Goal: Task Accomplishment & Management: Manage account settings

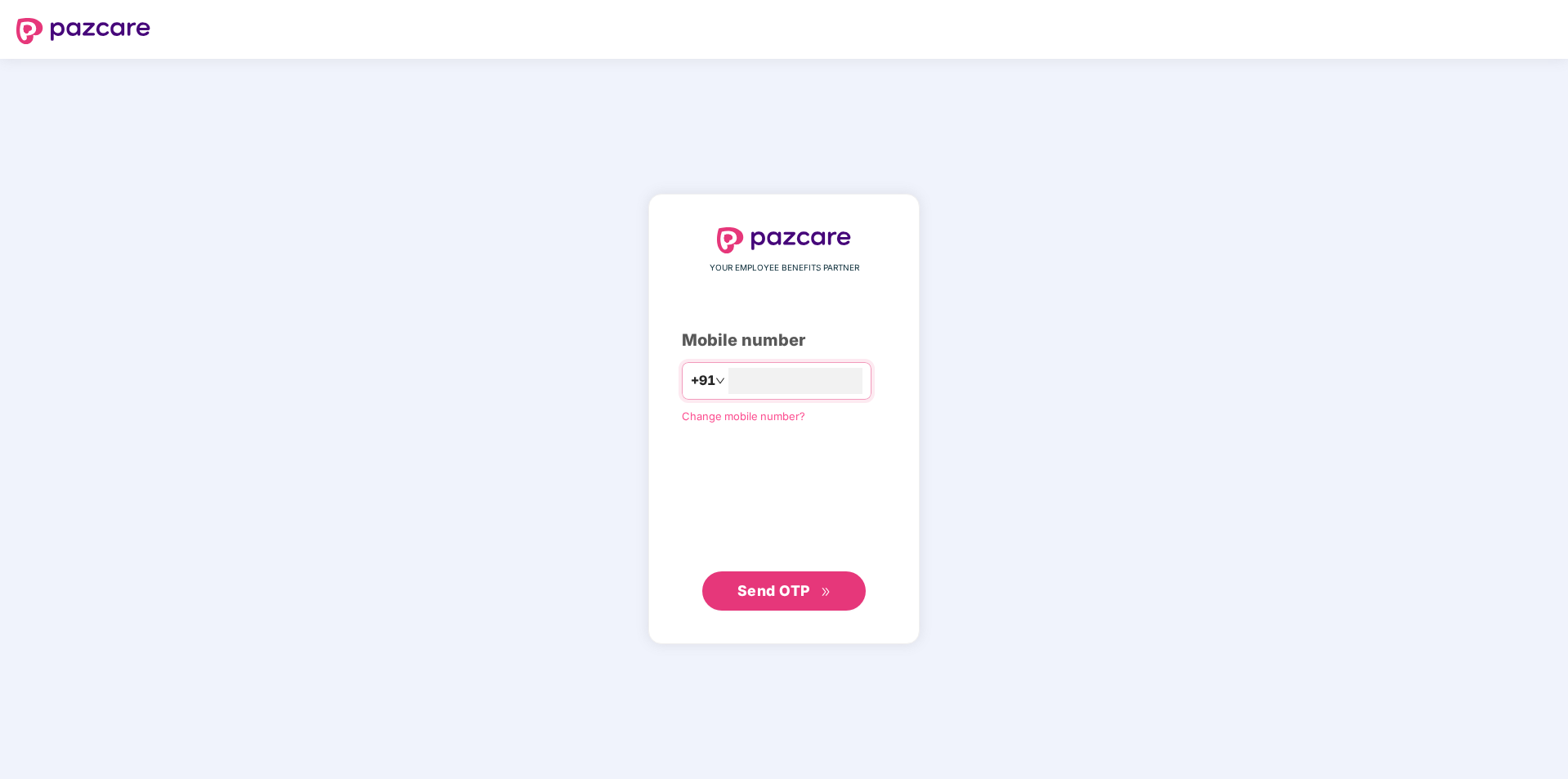
type input "**********"
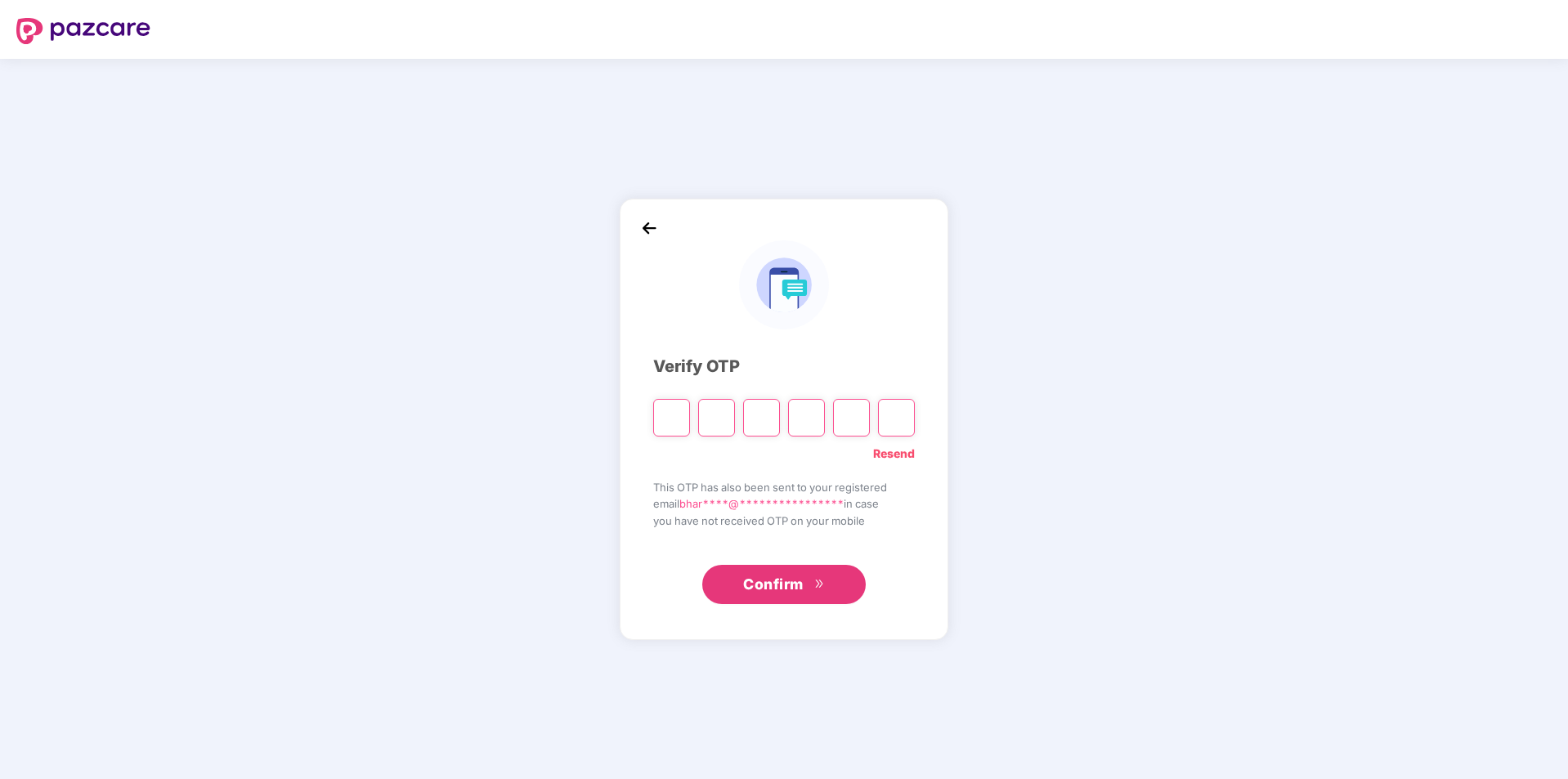
type input "*"
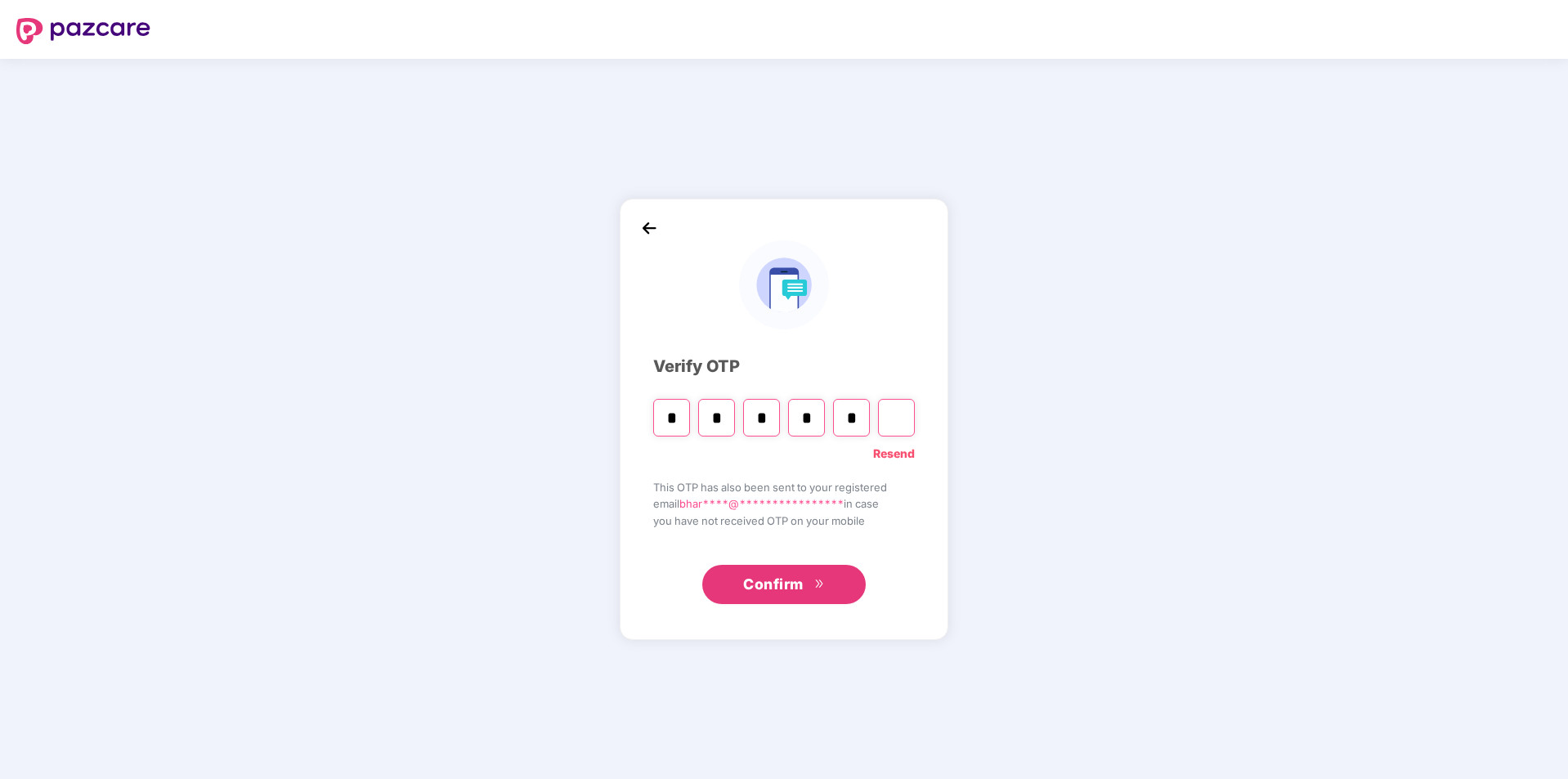
type input "*"
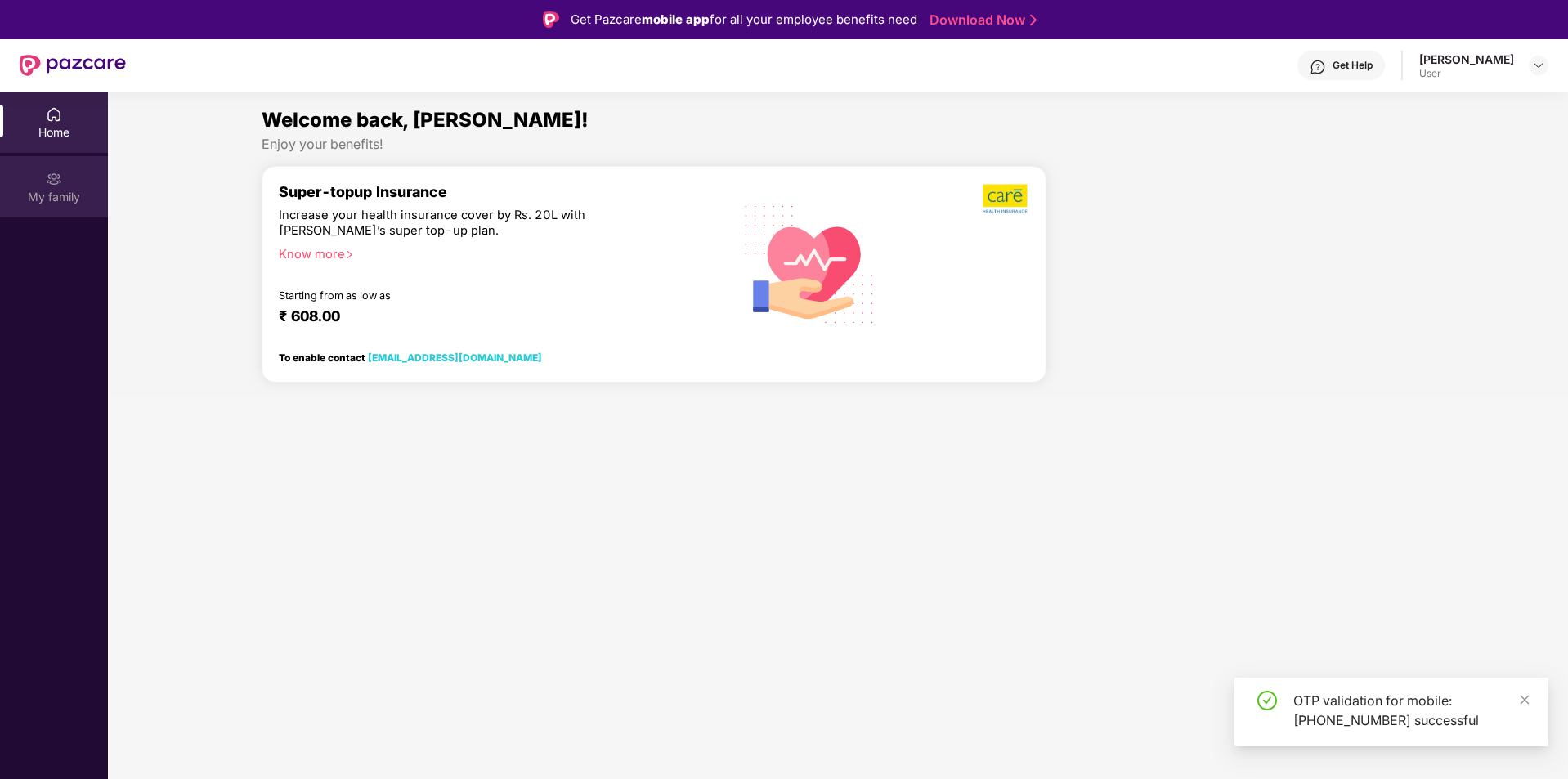
click at [32, 199] on div "My family" at bounding box center [54, 197] width 108 height 16
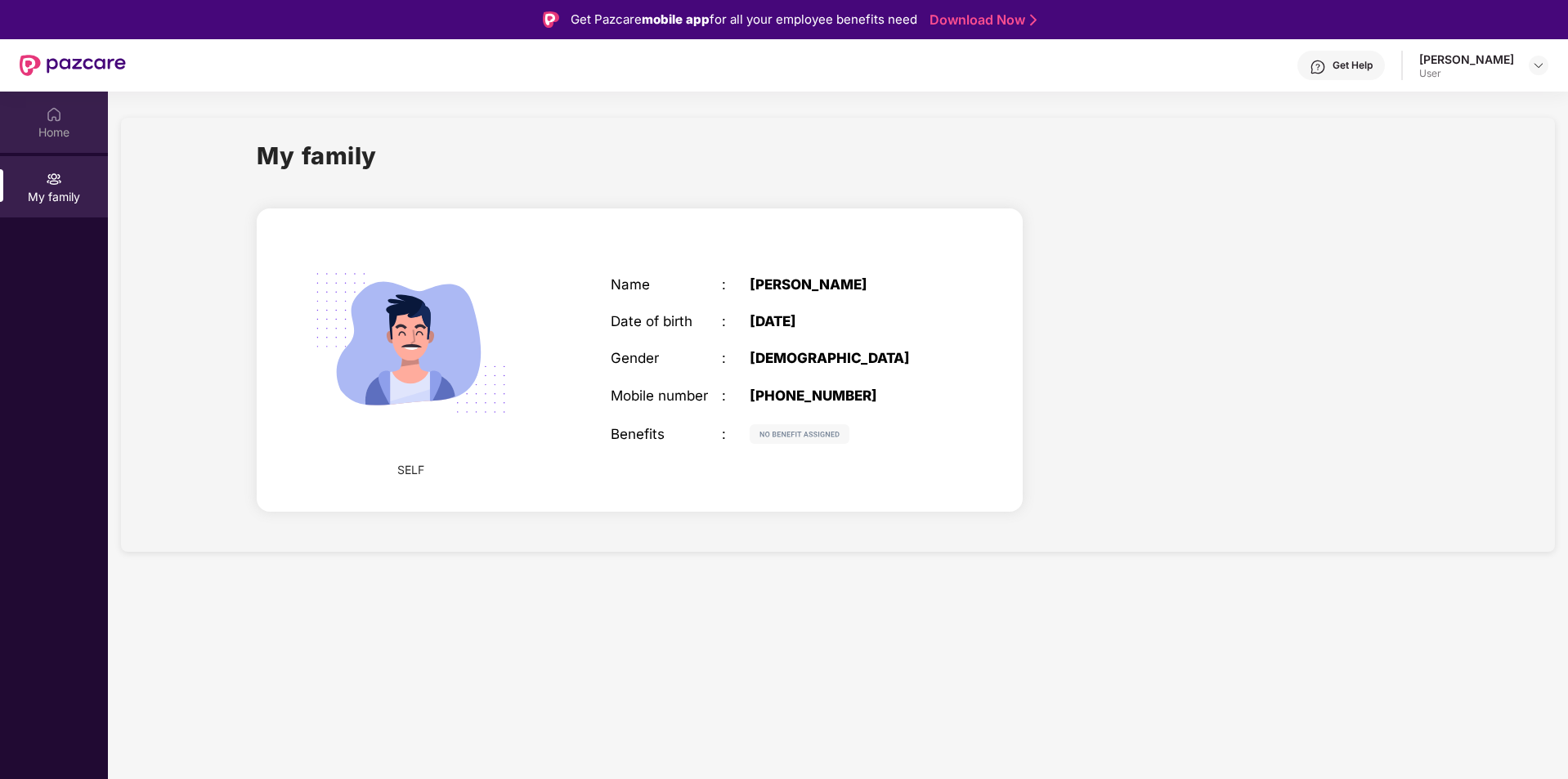
click at [62, 120] on div "Home" at bounding box center [54, 122] width 108 height 62
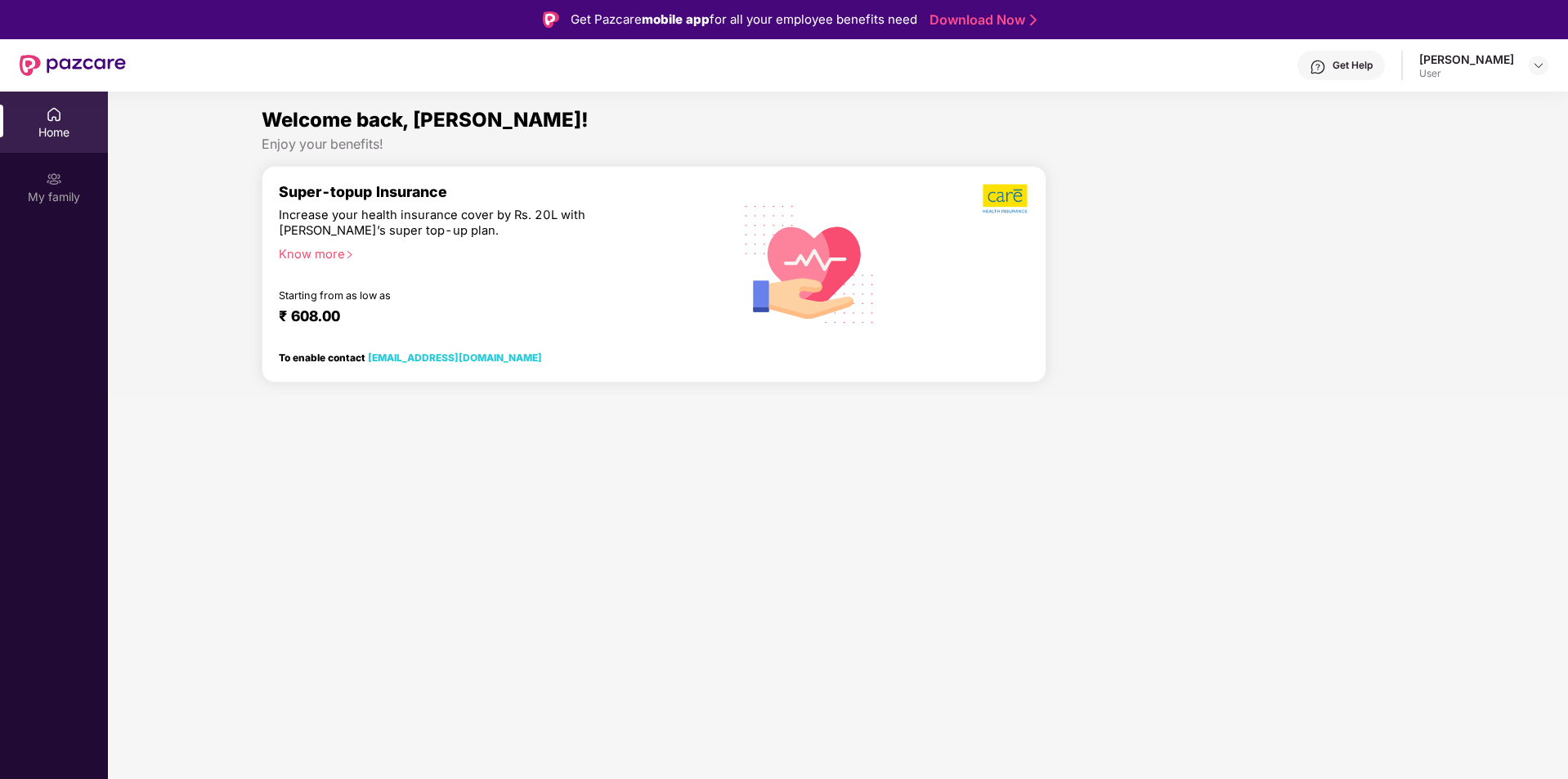
click at [298, 254] on div "Know more" at bounding box center [493, 252] width 429 height 11
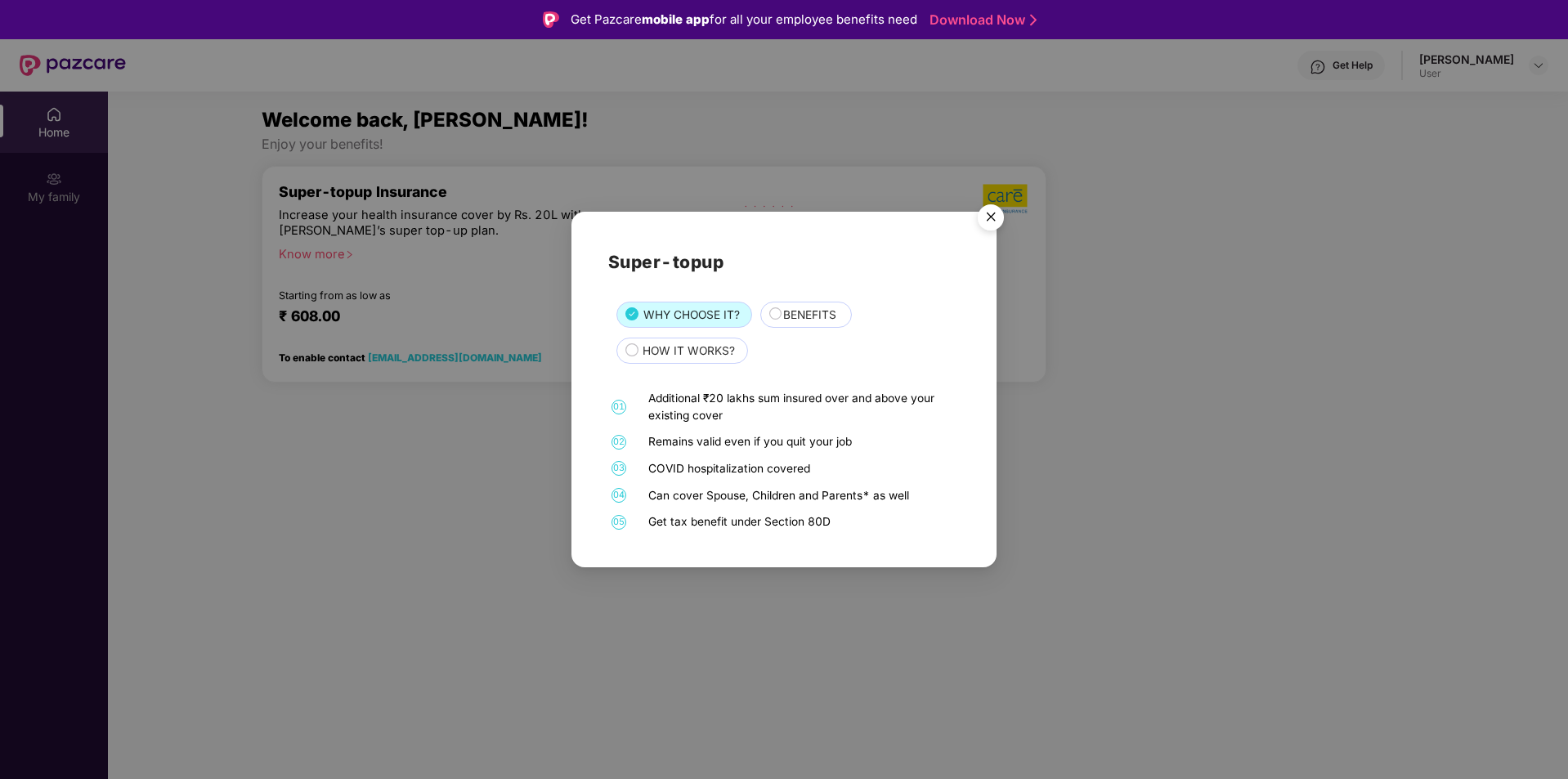
scroll to position [92, 0]
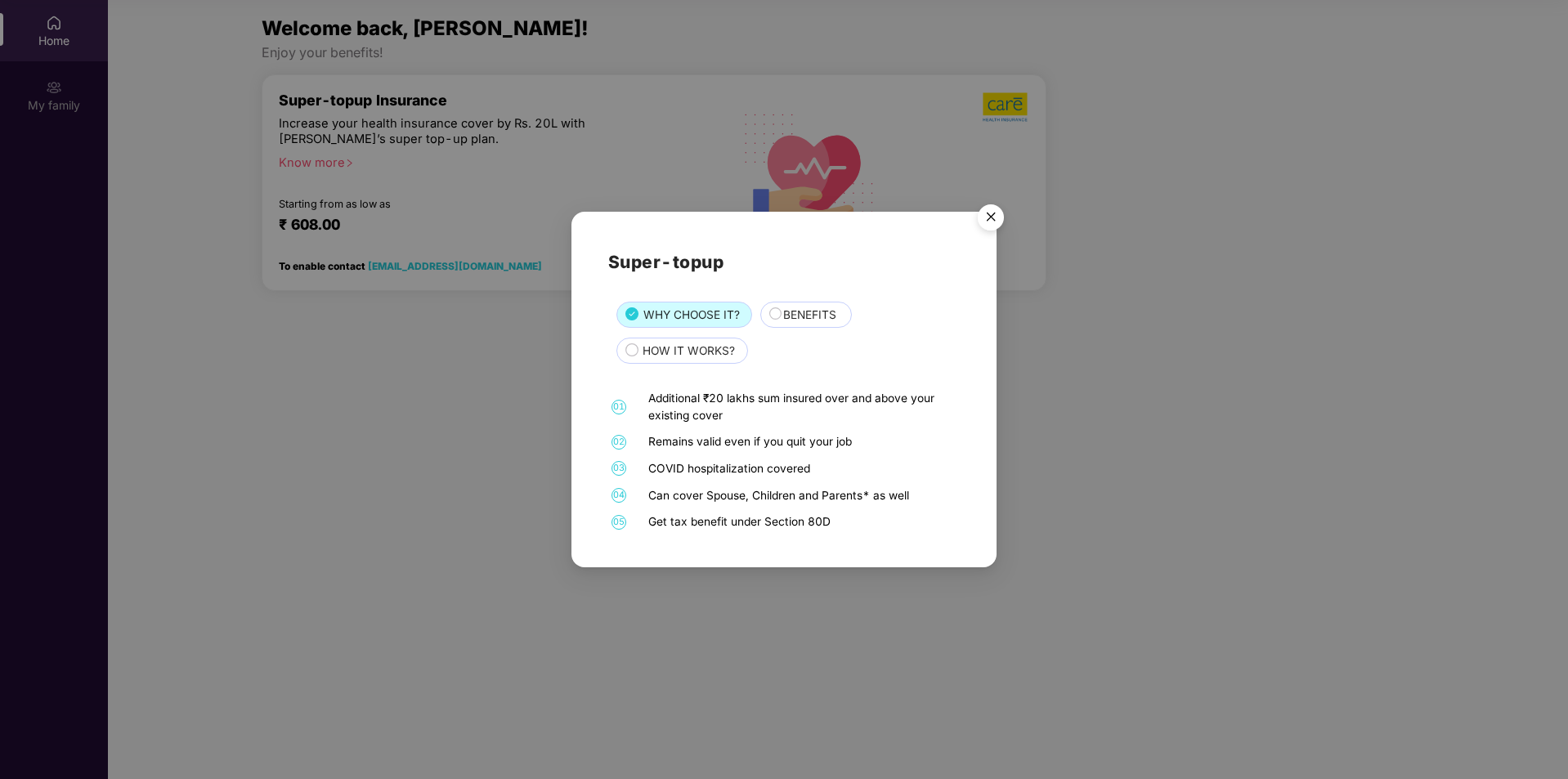
click at [985, 214] on img "Close" at bounding box center [990, 219] width 46 height 46
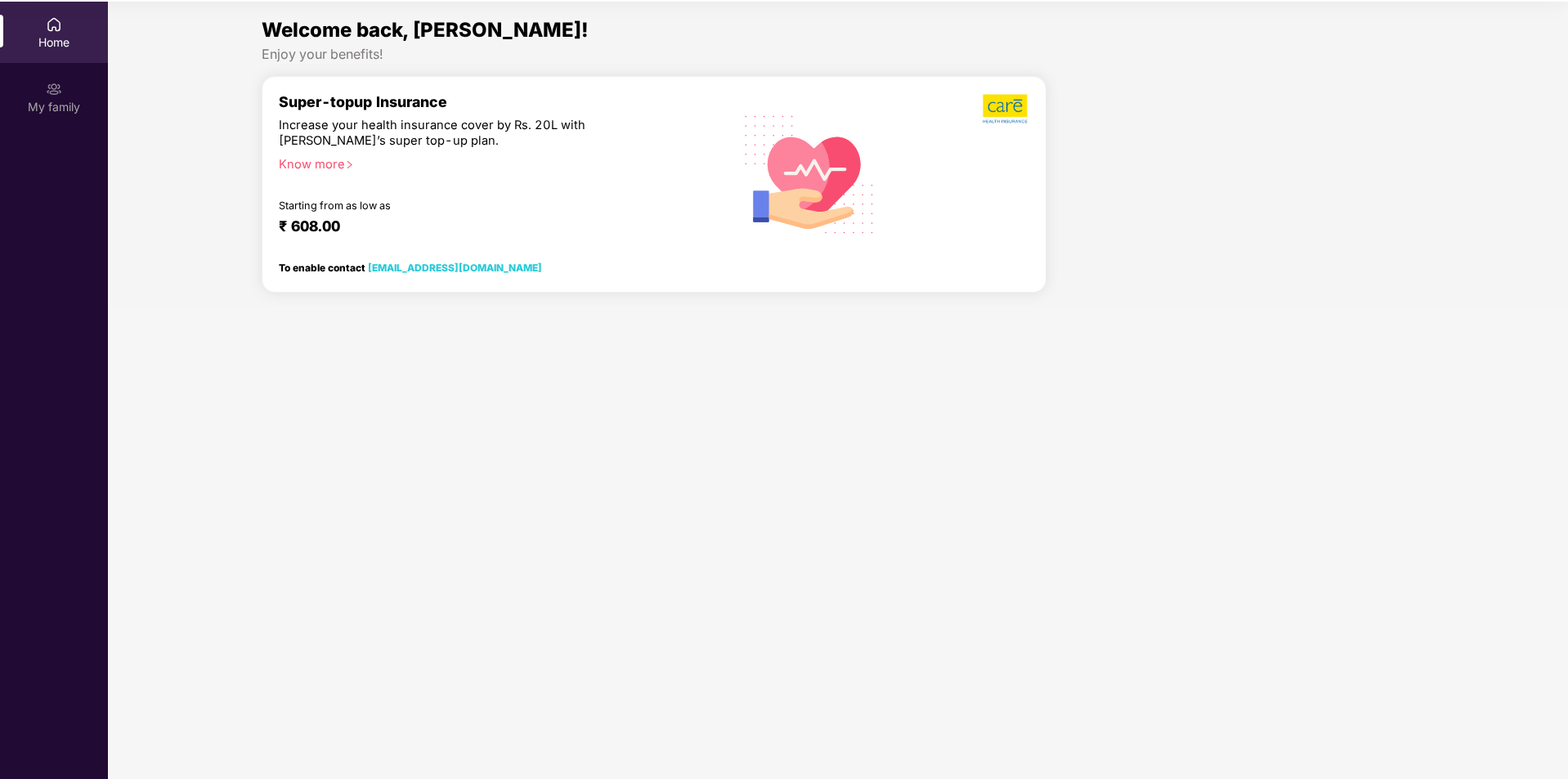
scroll to position [0, 0]
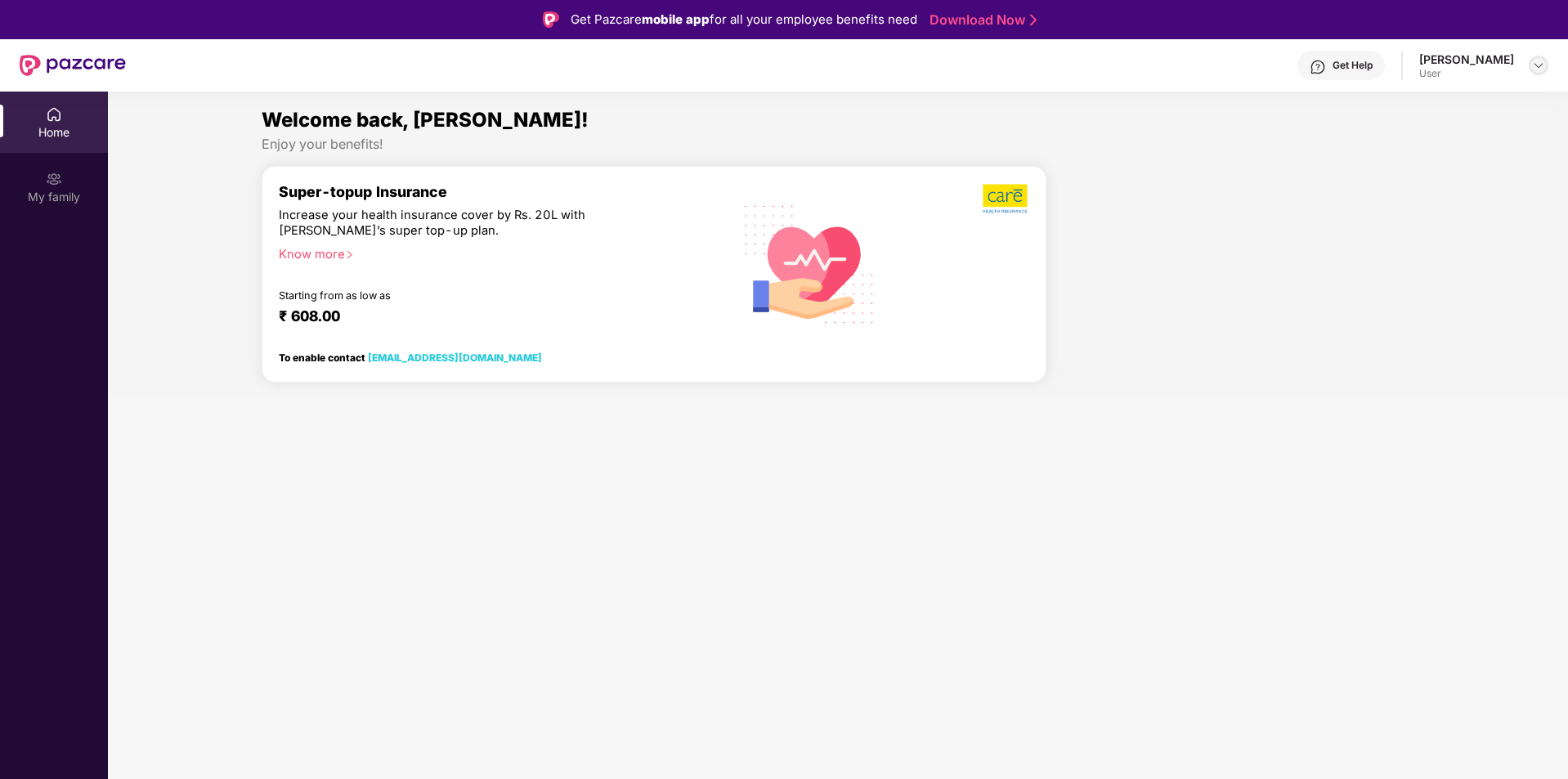
click at [1536, 67] on img at bounding box center [1538, 65] width 13 height 13
click at [68, 180] on div "My family" at bounding box center [54, 187] width 108 height 62
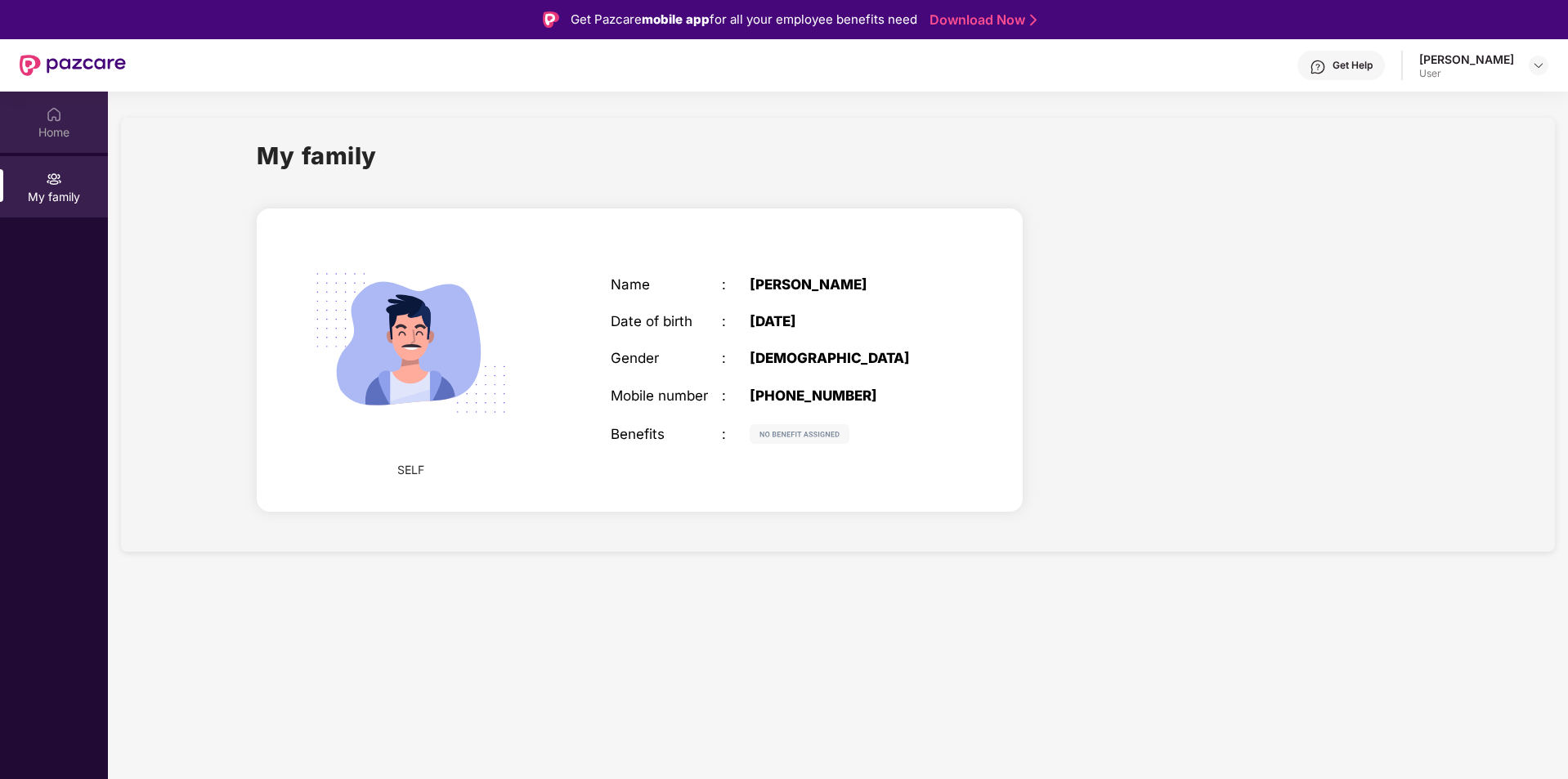
click at [53, 117] on img at bounding box center [54, 114] width 16 height 16
